Goal: Task Accomplishment & Management: Complete application form

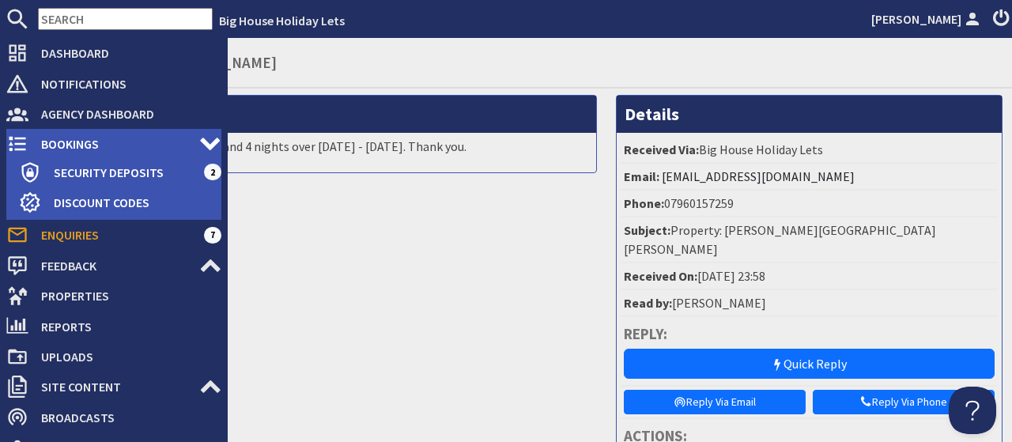
click at [53, 141] on span "Bookings" at bounding box center [113, 143] width 171 height 25
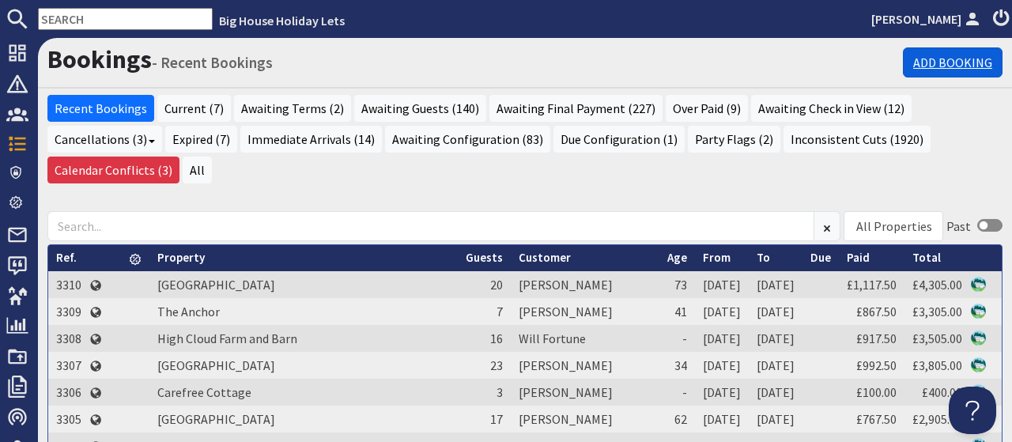
drag, startPoint x: 935, startPoint y: 48, endPoint x: 937, endPoint y: 64, distance: 16.0
click at [935, 49] on link "Add Booking" at bounding box center [953, 62] width 100 height 30
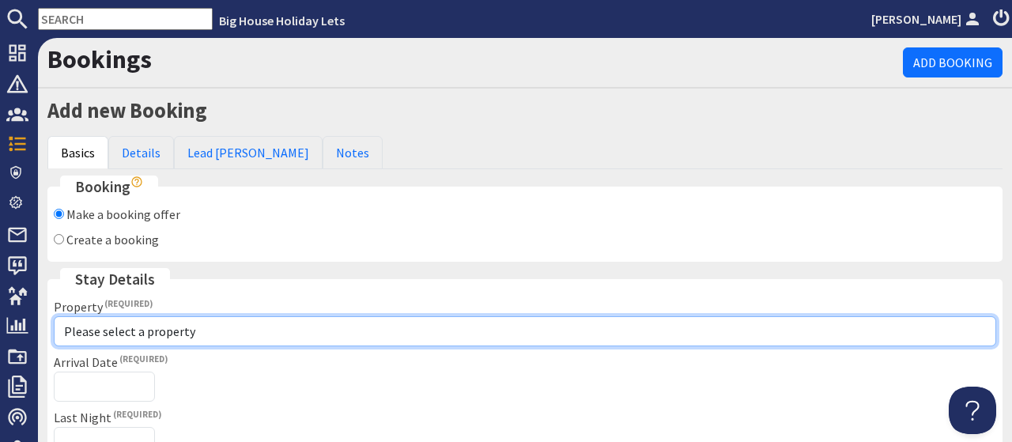
click at [54, 316] on select "Please select a property [PERSON_NAME][GEOGRAPHIC_DATA][PERSON_NAME][PERSON_NAM…" at bounding box center [525, 331] width 942 height 30
select select "611"
click option "High Cloud Farm and Barn" at bounding box center [0, 0] width 0 height 0
checkbox input "true"
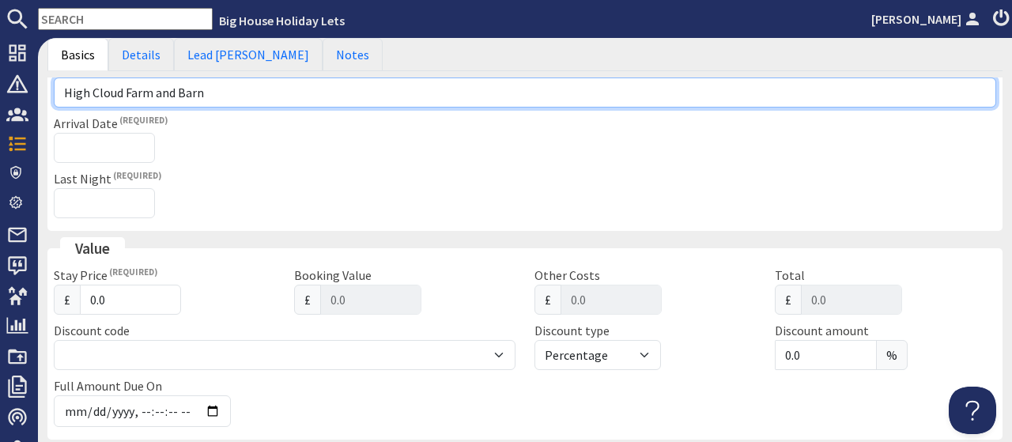
scroll to position [196, 0]
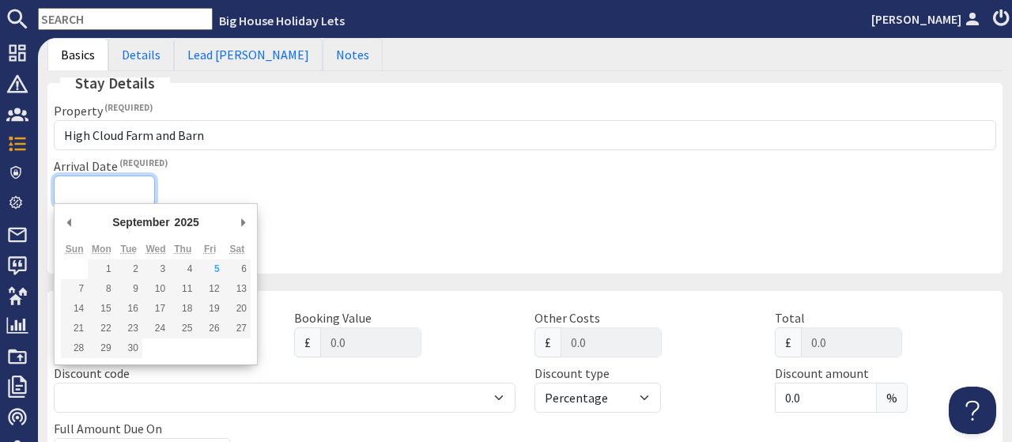
click at [94, 187] on input "Arrival Date" at bounding box center [104, 190] width 101 height 30
type input "[DATE]"
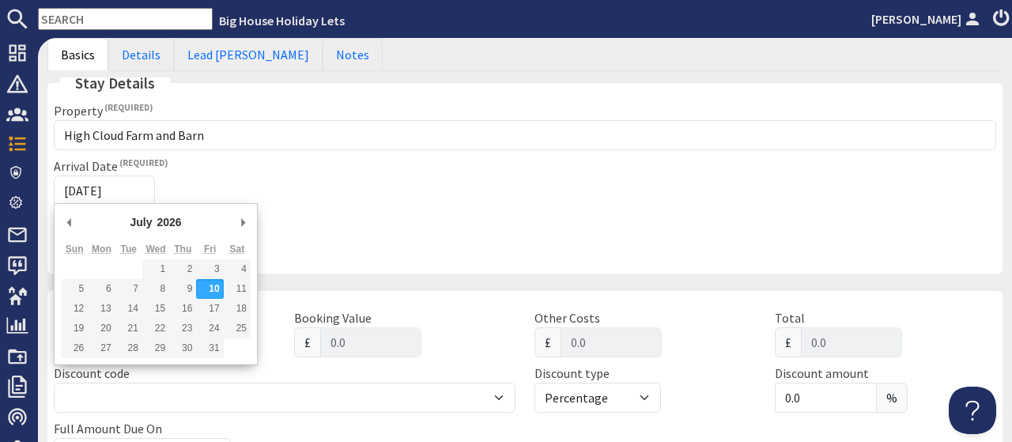
type input "[DATE]T23:59:59"
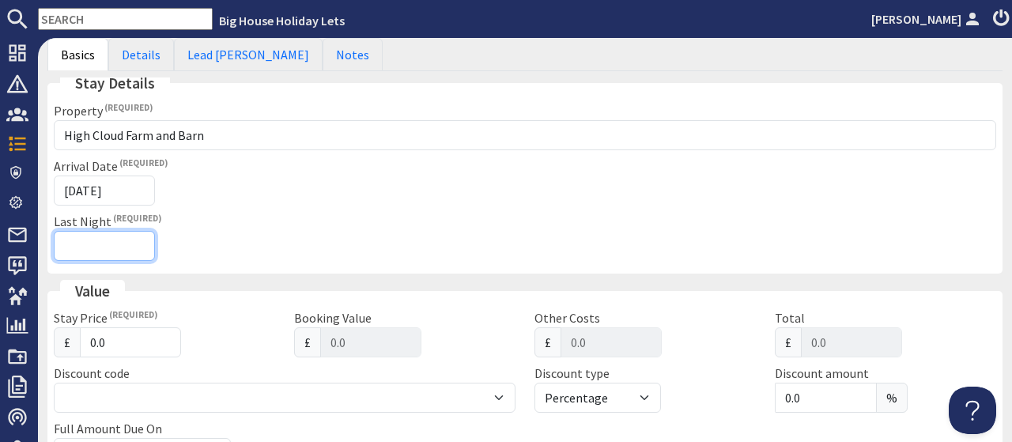
click at [135, 245] on input "Last Night" at bounding box center [104, 246] width 101 height 30
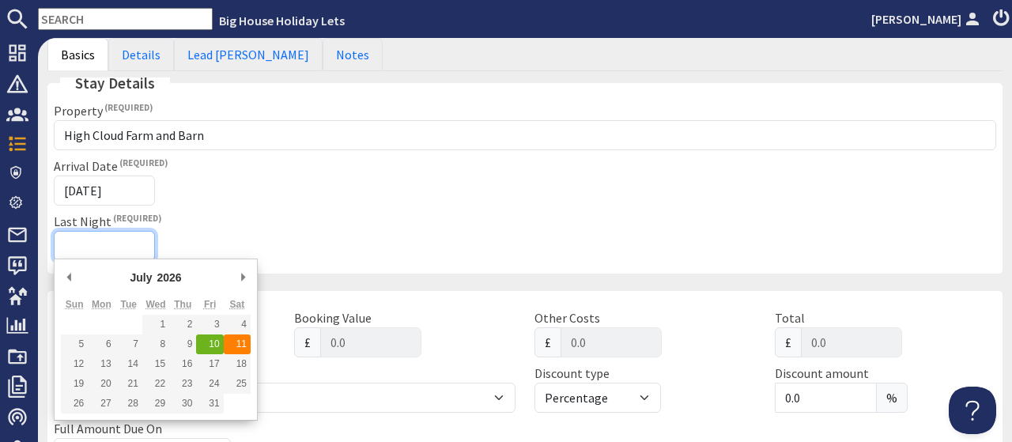
type input "[DATE]"
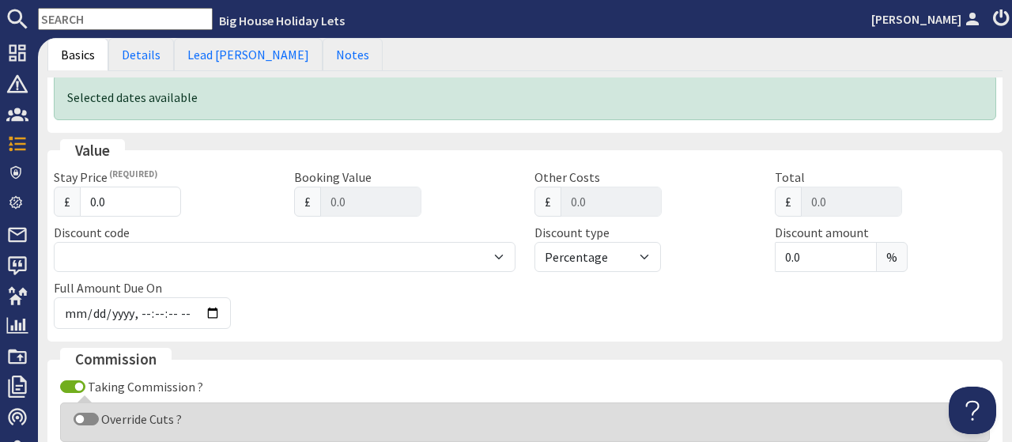
scroll to position [417, 0]
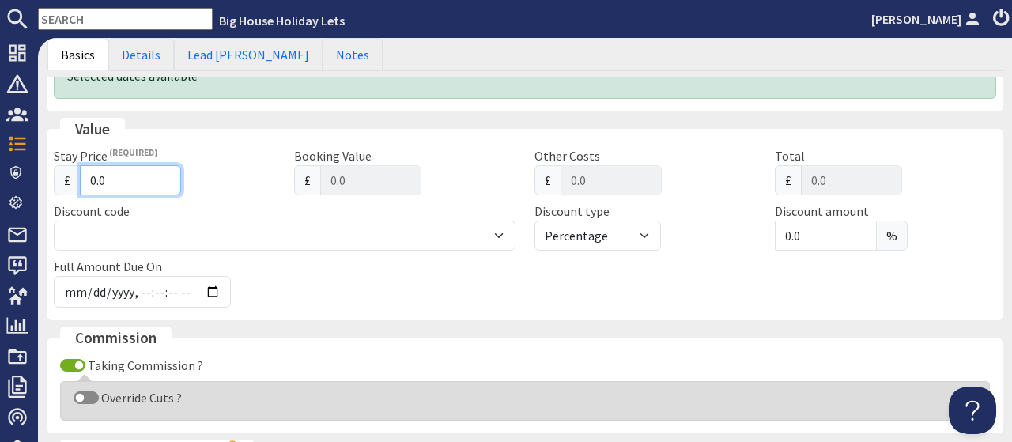
click at [121, 178] on input "0.0" at bounding box center [130, 180] width 101 height 30
type input "0"
type input "0.00"
type input "3"
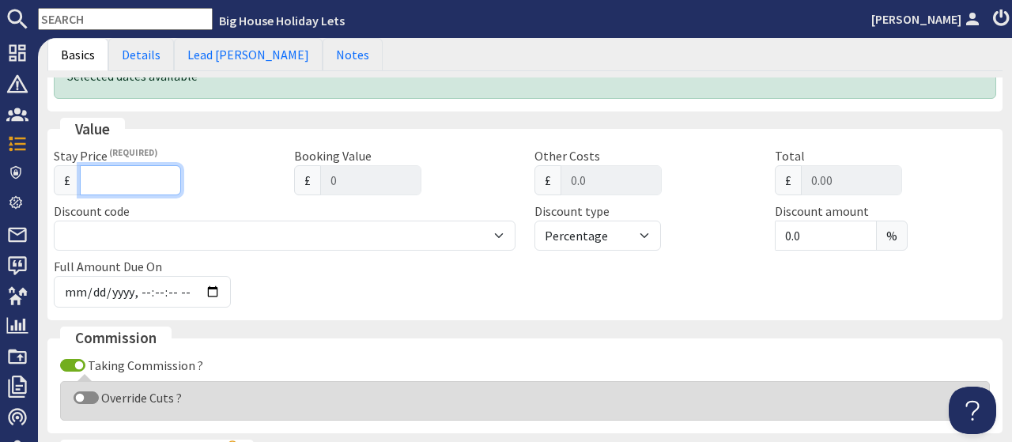
type input "3"
type input "3.00"
type input "37"
type input "37.00"
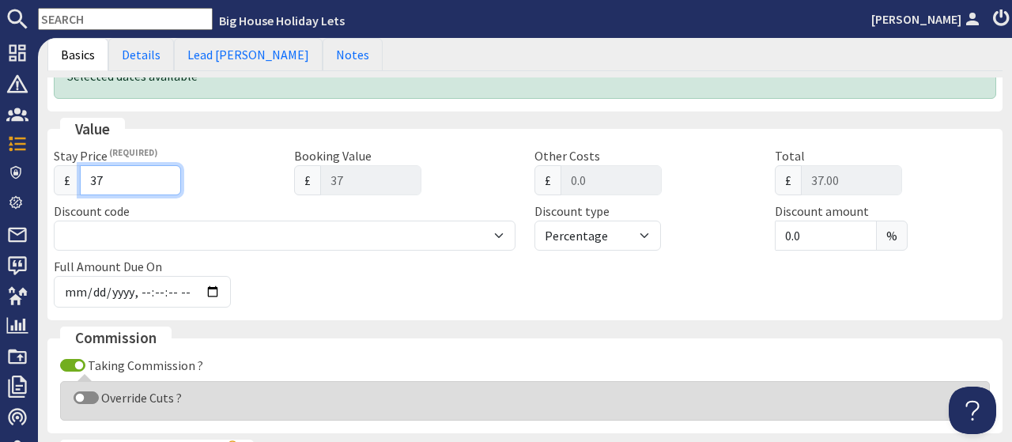
type input "370"
type input "370.00"
type input "3705"
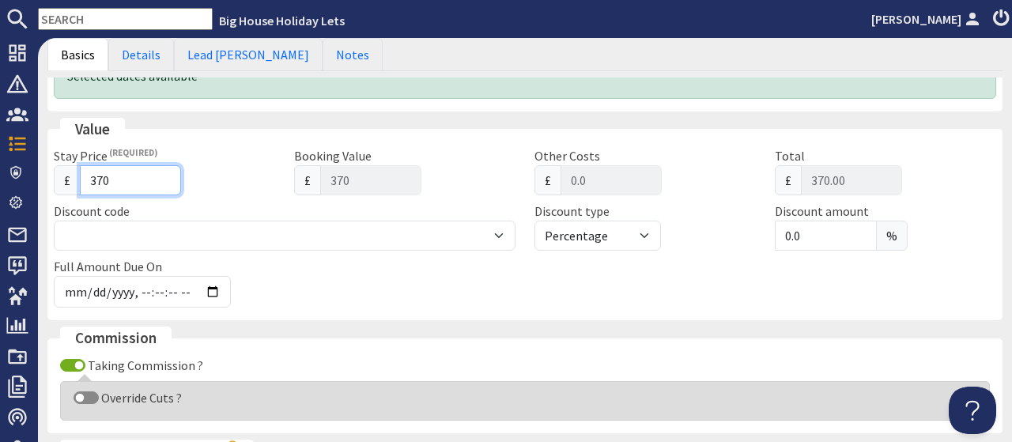
type input "3705.00"
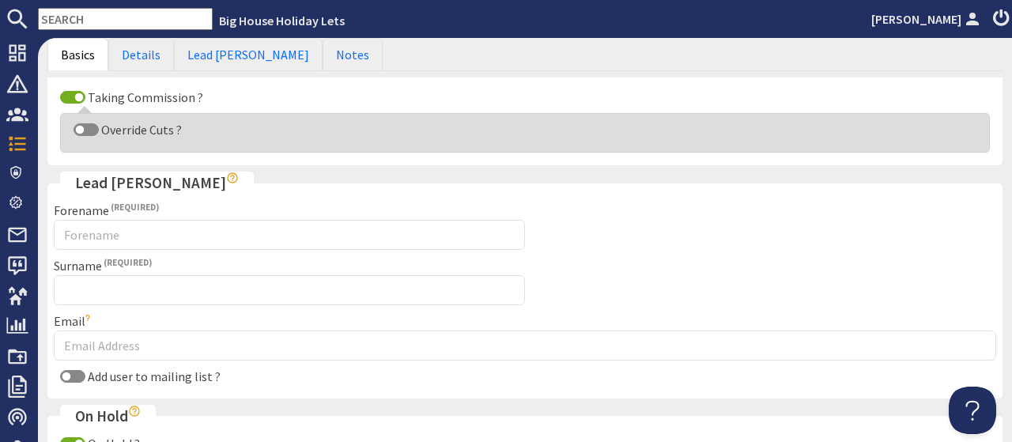
scroll to position [686, 0]
type input "3705"
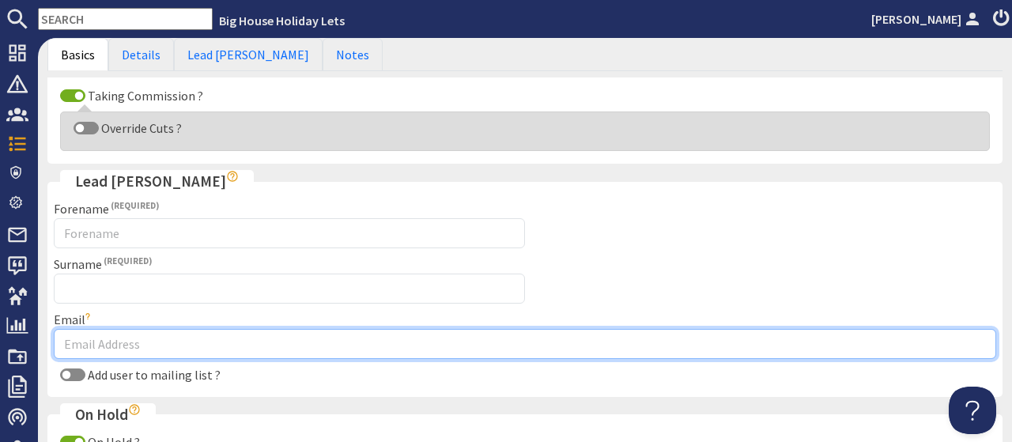
paste input "[PERSON_NAME] <[EMAIL_ADDRESS][DOMAIN_NAME]>"
type input "[PERSON_NAME] <[EMAIL_ADDRESS][DOMAIN_NAME]>"
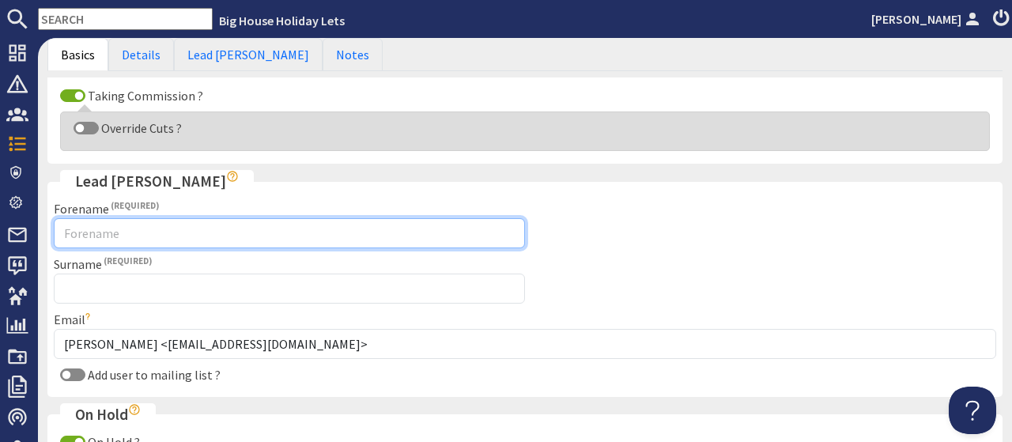
click at [129, 224] on input "Forename" at bounding box center [289, 233] width 471 height 30
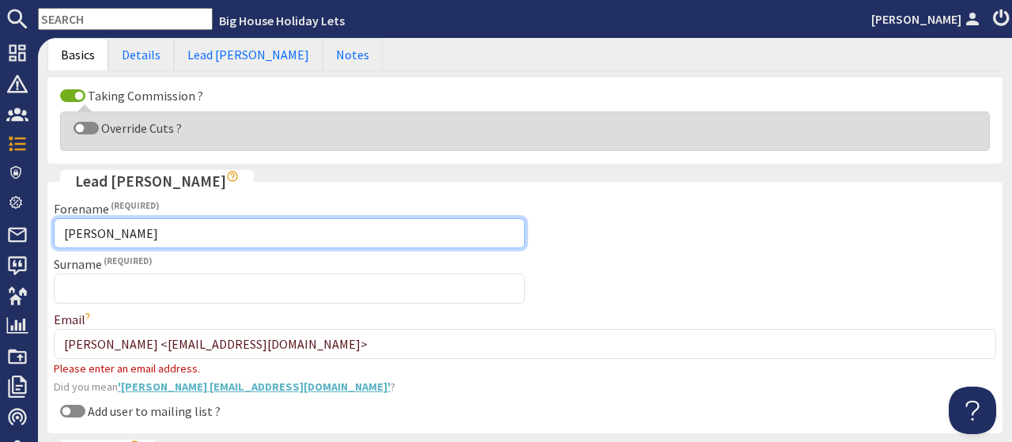
type input "[PERSON_NAME]"
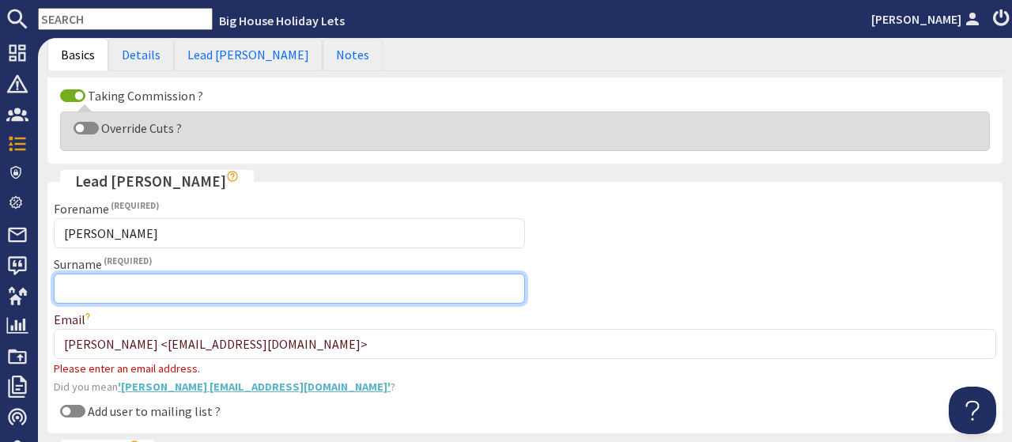
click at [97, 285] on input "Surname" at bounding box center [289, 288] width 471 height 30
type input "[PERSON_NAME]"
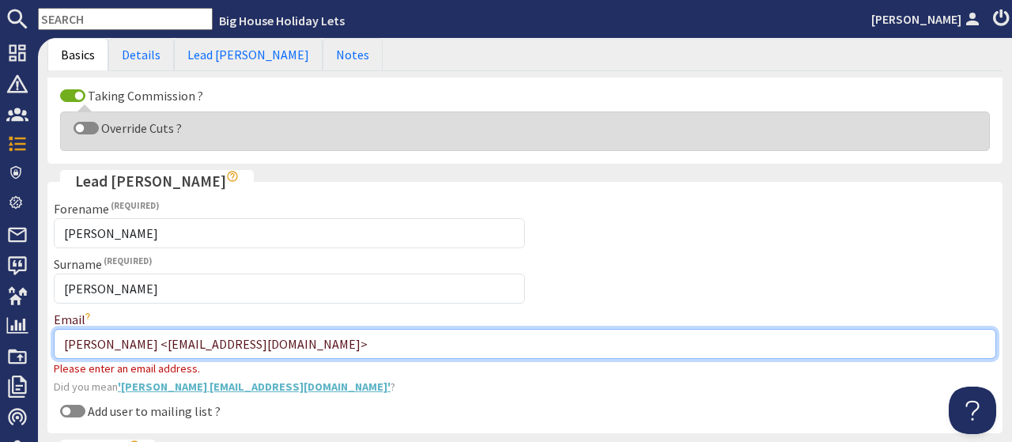
click at [151, 331] on input "[PERSON_NAME] <[EMAIL_ADDRESS][DOMAIN_NAME]>" at bounding box center [525, 344] width 942 height 30
click at [236, 331] on input "[EMAIL_ADDRESS][DOMAIN_NAME]>" at bounding box center [525, 344] width 942 height 30
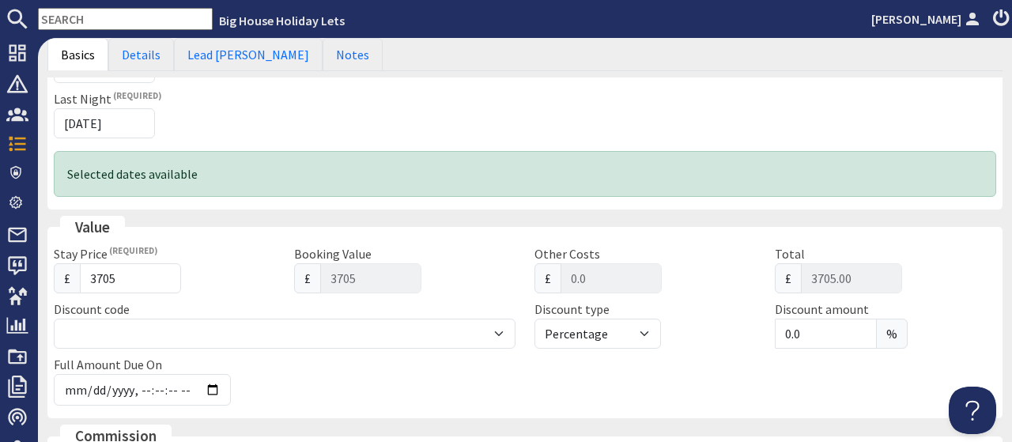
scroll to position [0, 0]
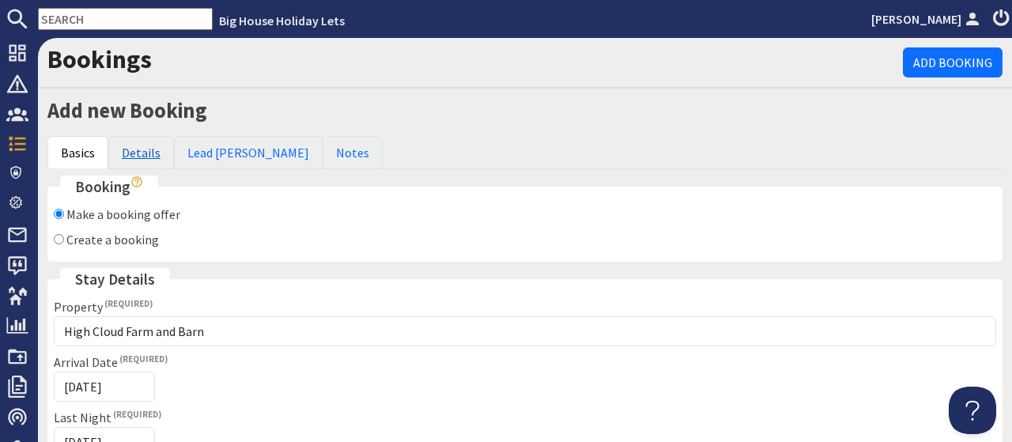
type input "[EMAIL_ADDRESS][DOMAIN_NAME]"
click at [145, 156] on link "Details" at bounding box center [141, 152] width 66 height 33
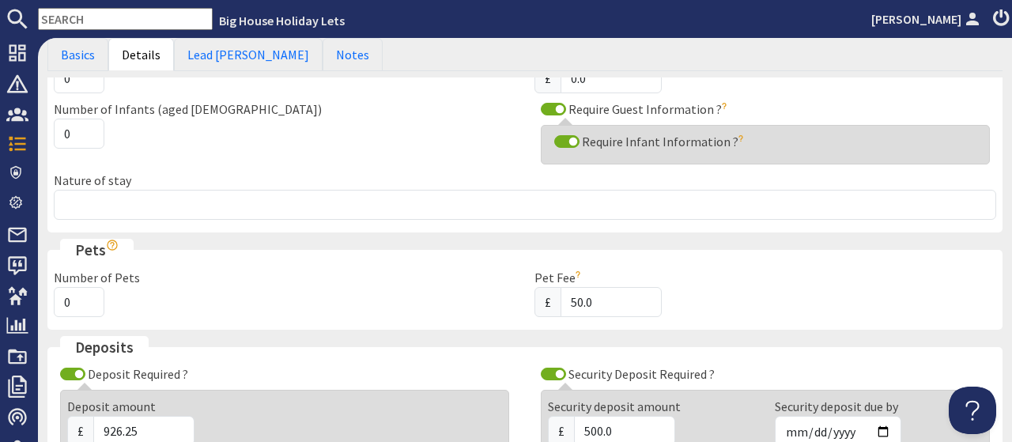
scroll to position [319, 0]
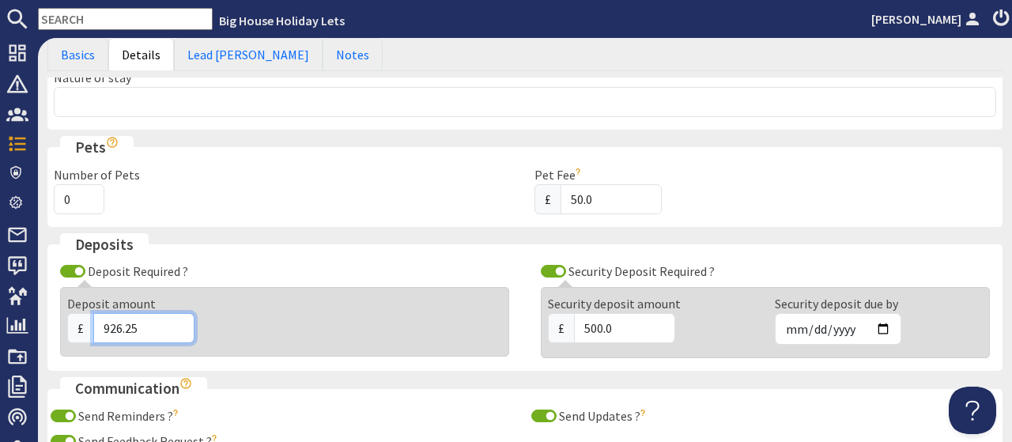
click at [149, 320] on input "926.25" at bounding box center [143, 328] width 101 height 30
type input "9"
type input "500"
click at [364, 278] on div "Deposit Required ? Deposit amount £ 500" at bounding box center [284, 313] width 481 height 103
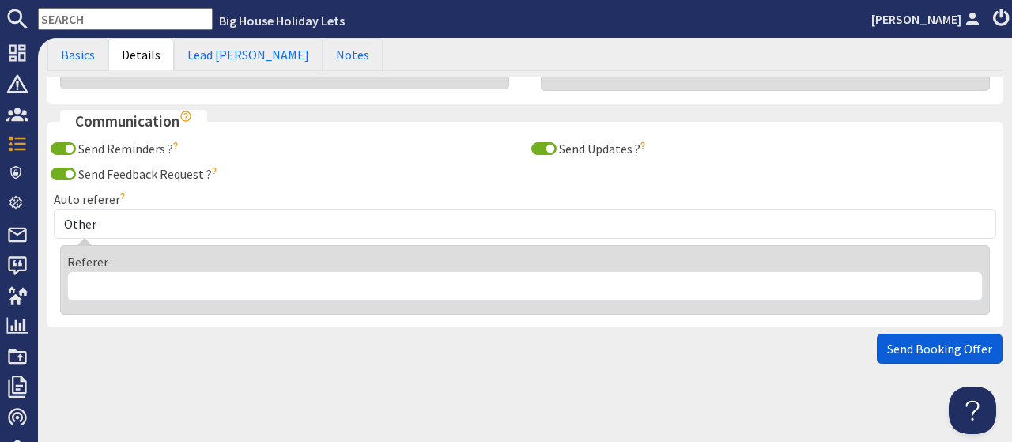
click at [908, 346] on span "Send Booking Offer" at bounding box center [939, 349] width 105 height 16
